Goal: Navigation & Orientation: Find specific page/section

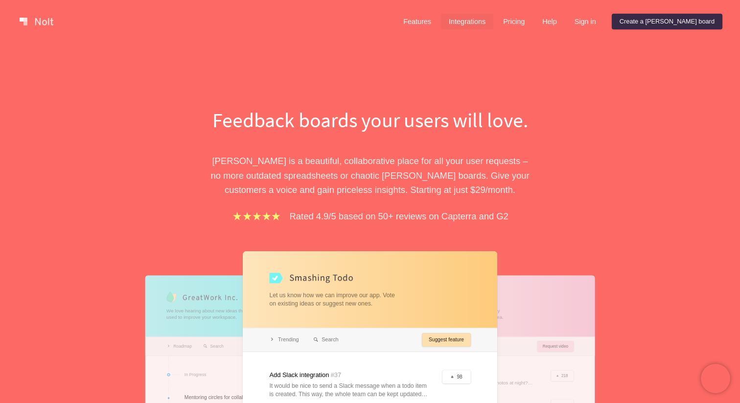
click at [493, 22] on link "Integrations" at bounding box center [467, 22] width 52 height 16
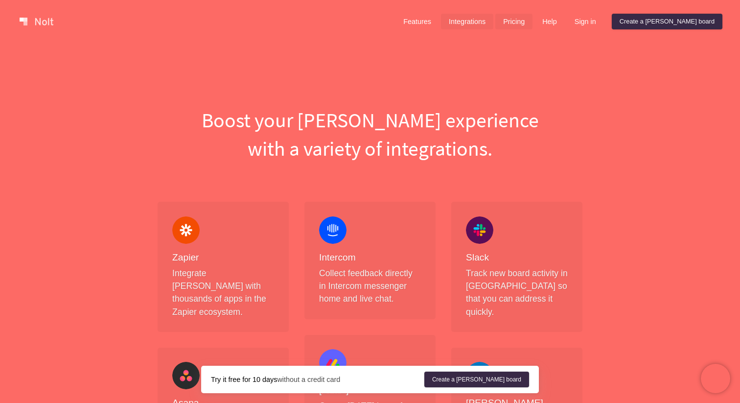
click at [533, 22] on link "Pricing" at bounding box center [513, 22] width 37 height 16
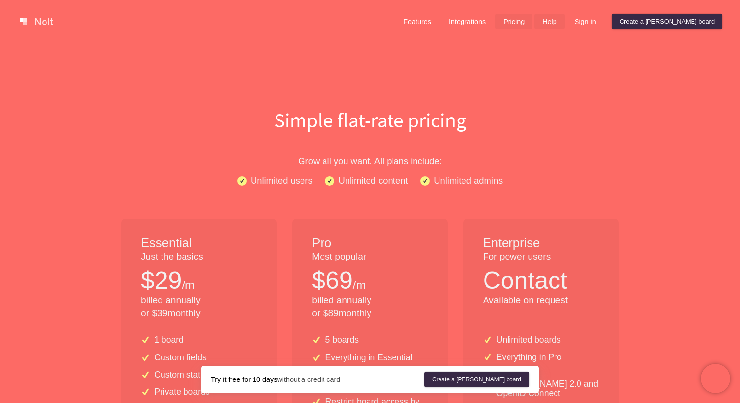
click at [565, 25] on link "Help" at bounding box center [550, 22] width 30 height 16
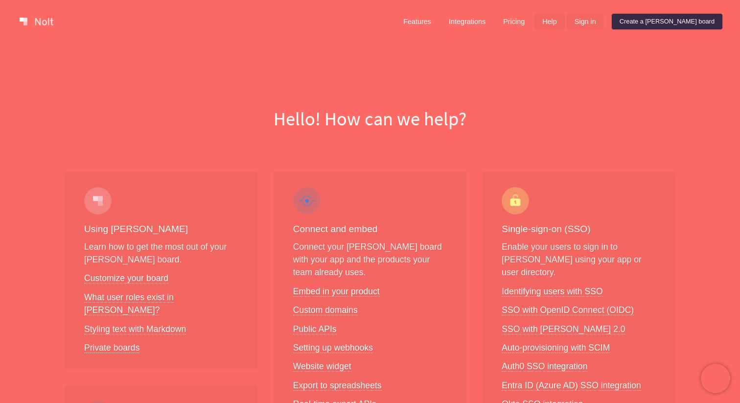
click at [604, 21] on link "Sign in" at bounding box center [585, 22] width 37 height 16
